Goal: Transaction & Acquisition: Obtain resource

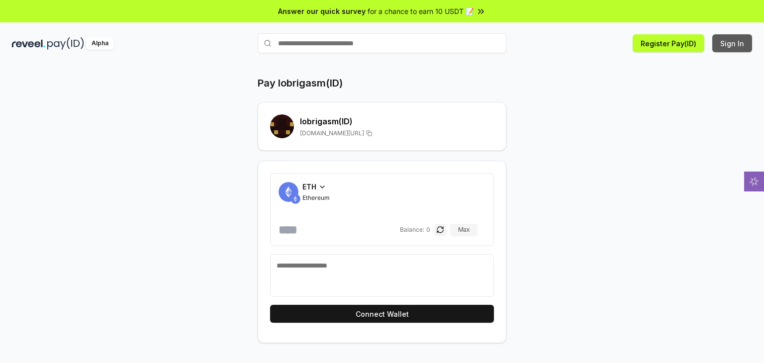
click at [728, 44] on button "Sign In" at bounding box center [732, 43] width 40 height 18
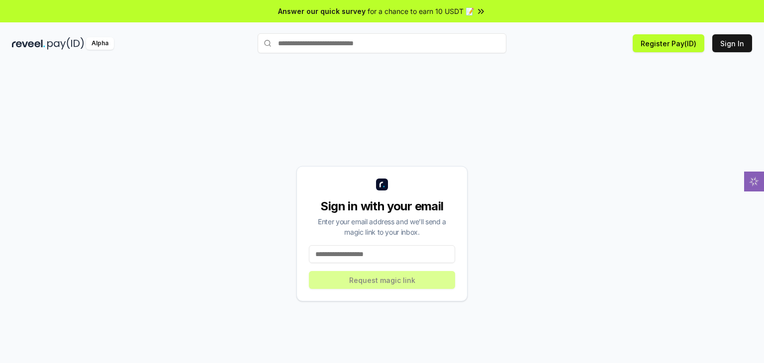
click at [376, 257] on input at bounding box center [382, 254] width 146 height 18
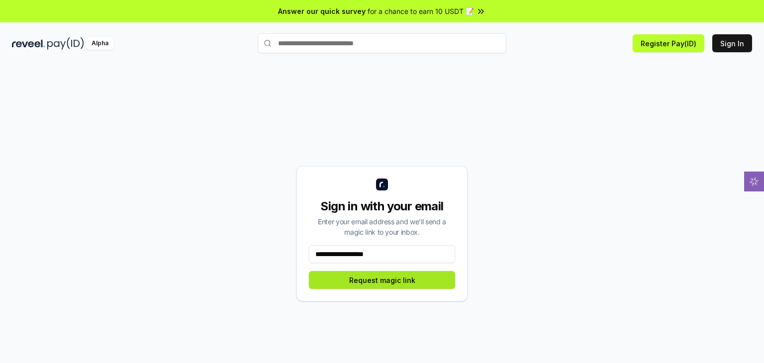
type input "**********"
click at [431, 283] on button "Request magic link" at bounding box center [382, 280] width 146 height 18
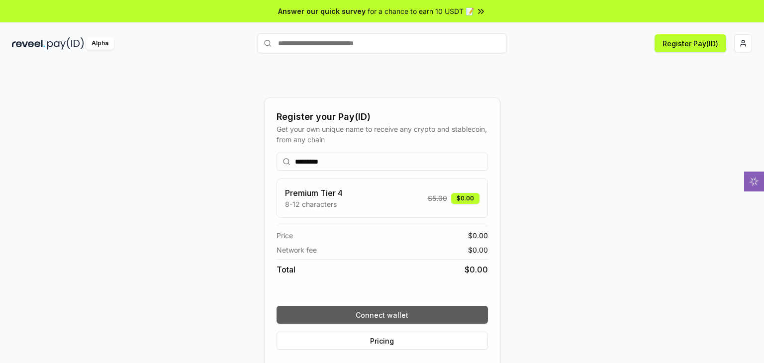
type input "*********"
click at [400, 312] on button "Connect wallet" at bounding box center [382, 315] width 211 height 18
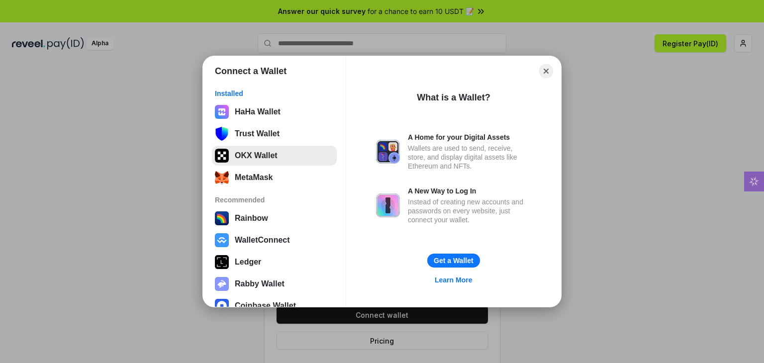
click at [259, 160] on button "OKX Wallet" at bounding box center [274, 156] width 125 height 20
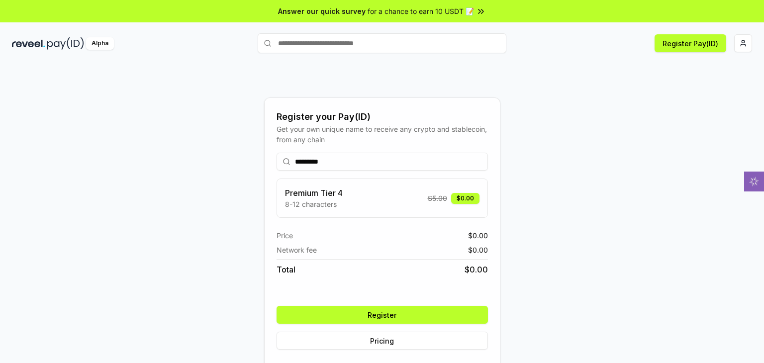
click at [454, 312] on button "Register" at bounding box center [382, 315] width 211 height 18
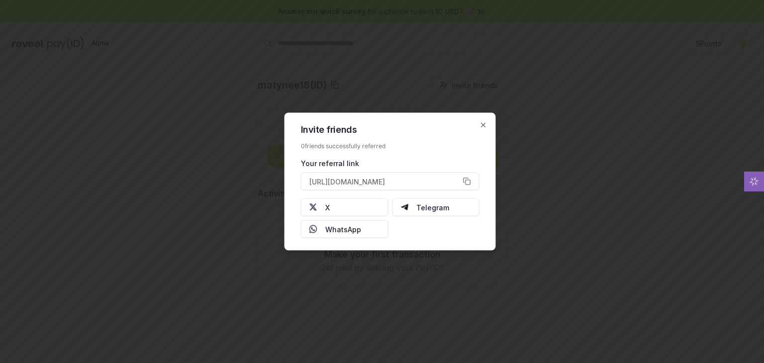
click at [489, 125] on div "Invite friends 0 friends successfully referred Your referral link https://revee…" at bounding box center [390, 182] width 211 height 138
click at [482, 124] on icon "button" at bounding box center [484, 125] width 8 height 8
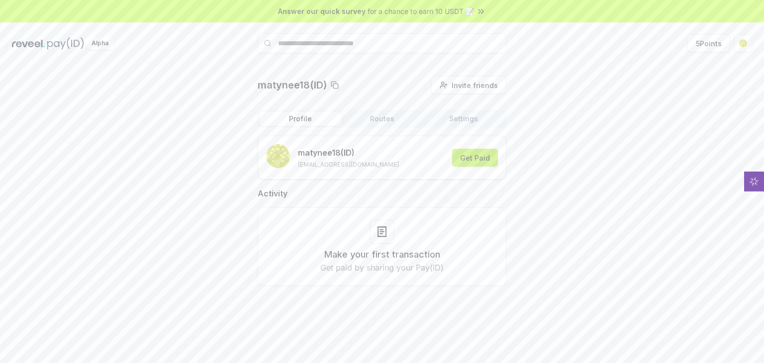
click at [474, 163] on button "Get Paid" at bounding box center [475, 158] width 46 height 18
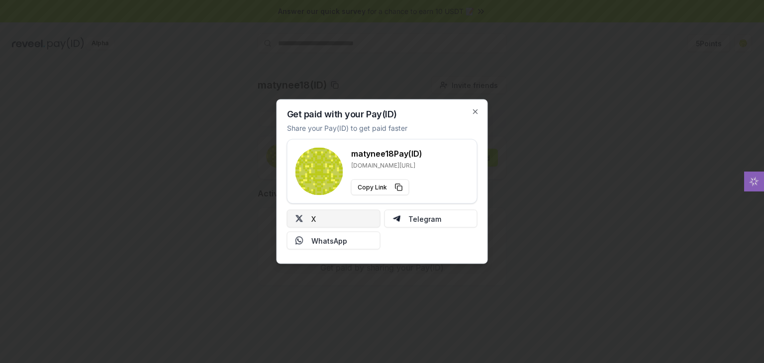
click at [321, 214] on button "X" at bounding box center [334, 219] width 94 height 18
click at [474, 110] on icon "button" at bounding box center [476, 112] width 8 height 8
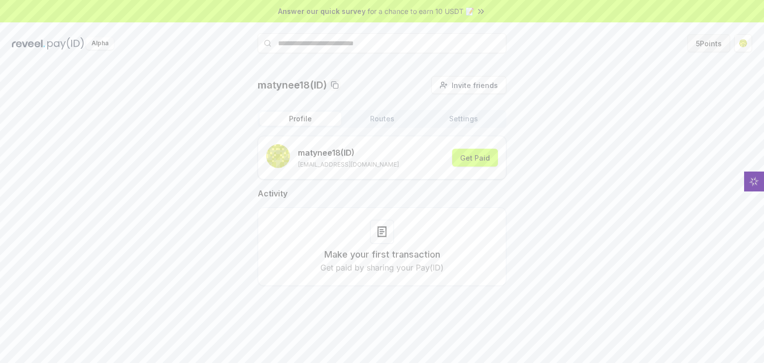
click at [709, 47] on button "5 Points" at bounding box center [709, 43] width 43 height 18
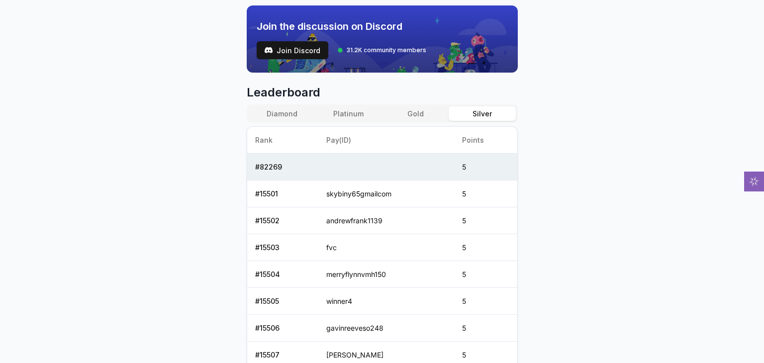
scroll to position [398, 0]
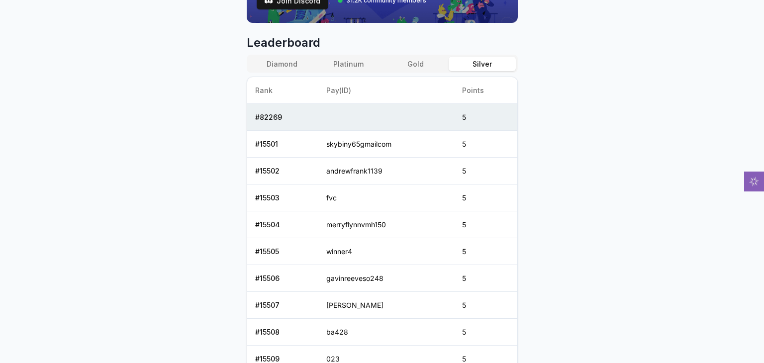
click at [425, 60] on button "Gold" at bounding box center [415, 64] width 67 height 14
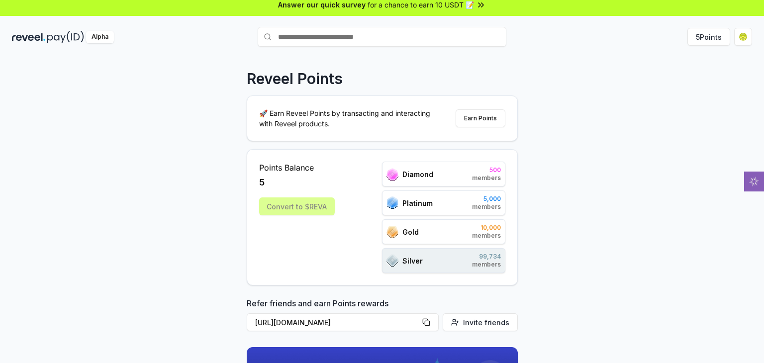
scroll to position [0, 0]
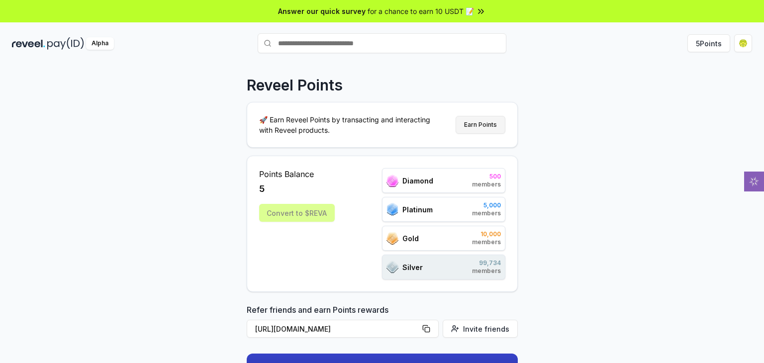
click at [480, 124] on button "Earn Points" at bounding box center [481, 125] width 50 height 18
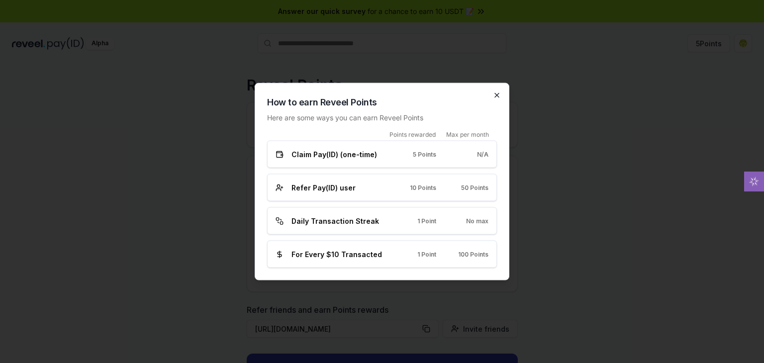
click at [498, 94] on icon "button" at bounding box center [497, 96] width 4 height 4
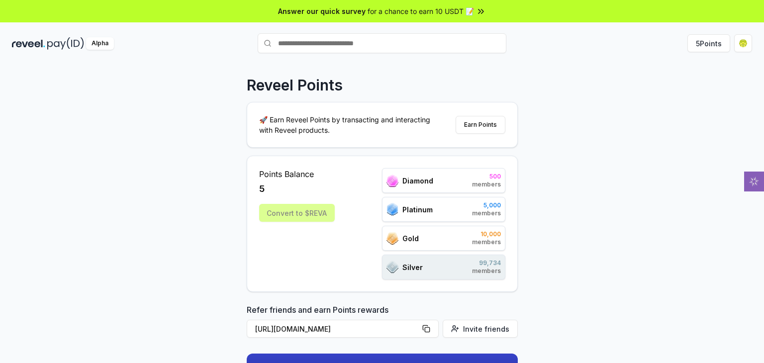
click at [474, 12] on div "for a chance to earn 10 USDT 📝" at bounding box center [427, 11] width 118 height 10
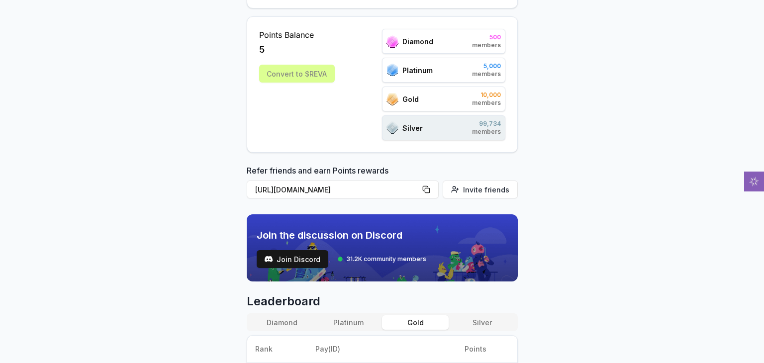
scroll to position [149, 0]
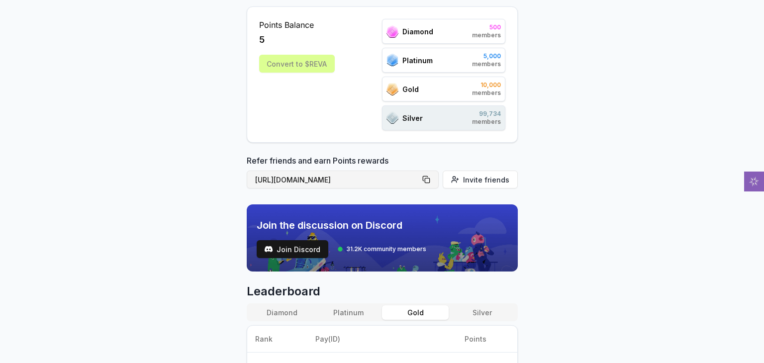
click at [427, 179] on button "https://reveel.id/refer/matynee18" at bounding box center [343, 180] width 192 height 18
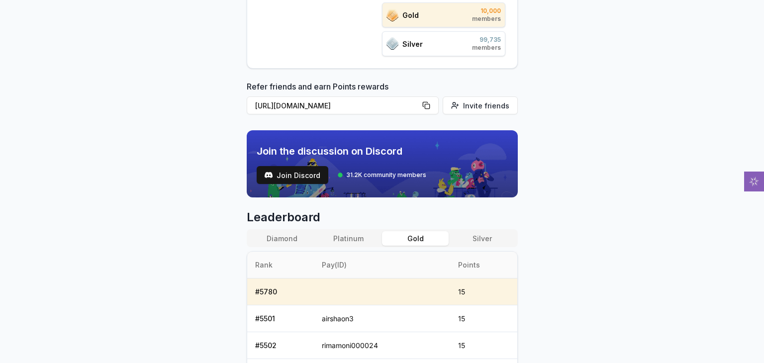
scroll to position [249, 0]
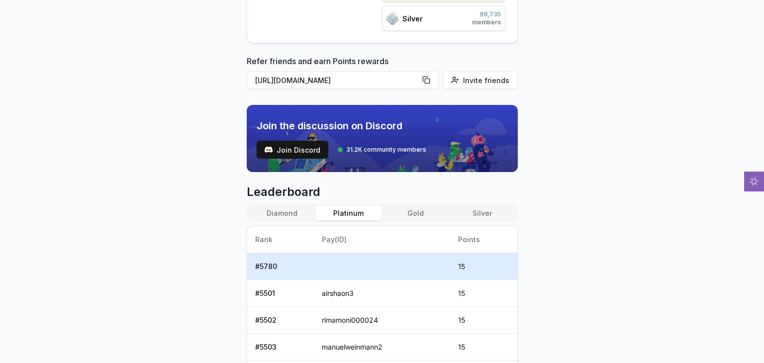
click at [337, 206] on button "Platinum" at bounding box center [348, 213] width 67 height 14
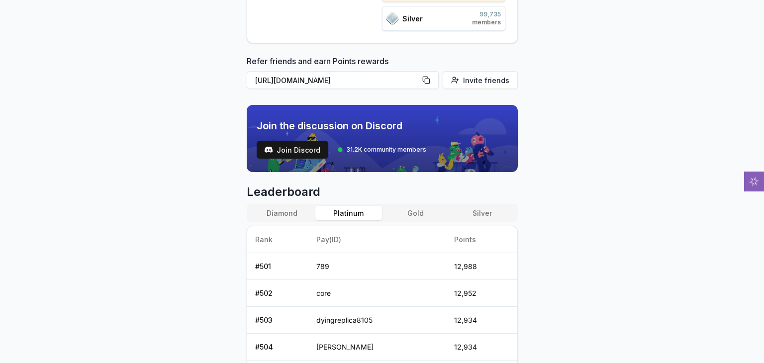
click at [441, 210] on button "Gold" at bounding box center [415, 213] width 67 height 14
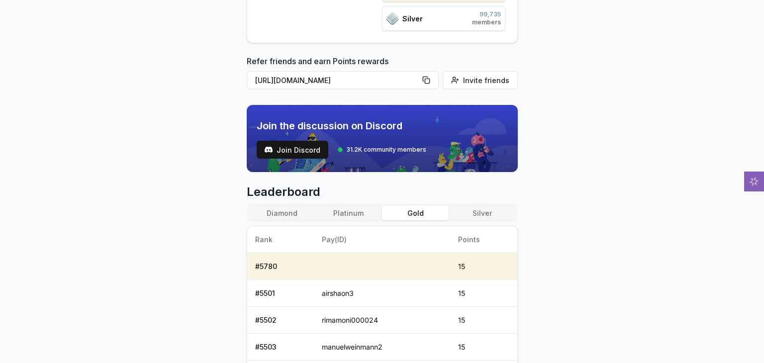
click at [284, 213] on button "Diamond" at bounding box center [282, 213] width 67 height 14
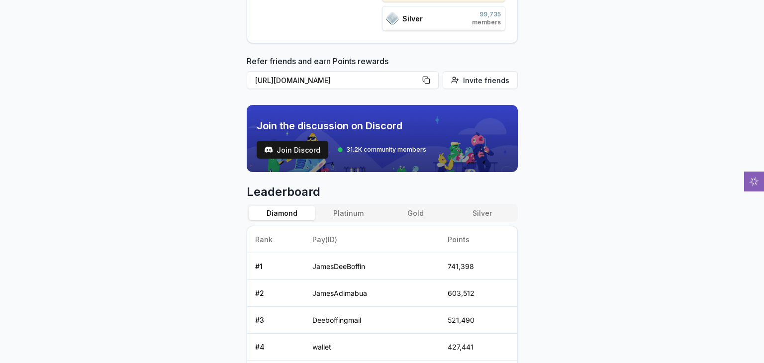
click at [411, 213] on button "Gold" at bounding box center [415, 213] width 67 height 14
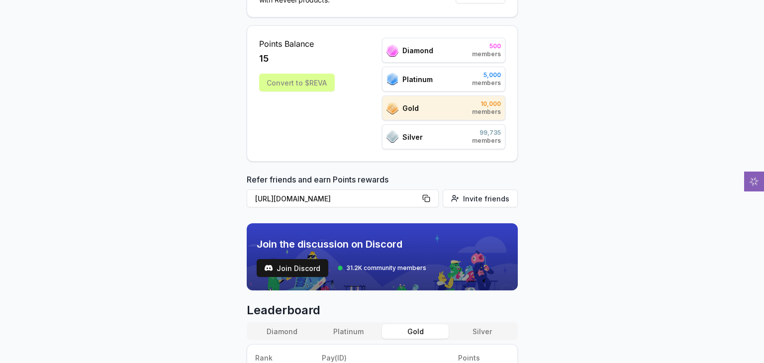
scroll to position [145, 0]
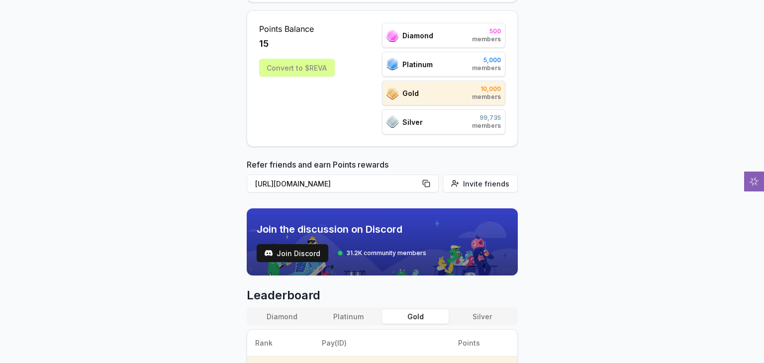
click at [282, 71] on div "Convert to $REVA" at bounding box center [297, 68] width 76 height 18
